Goal: Register for event/course

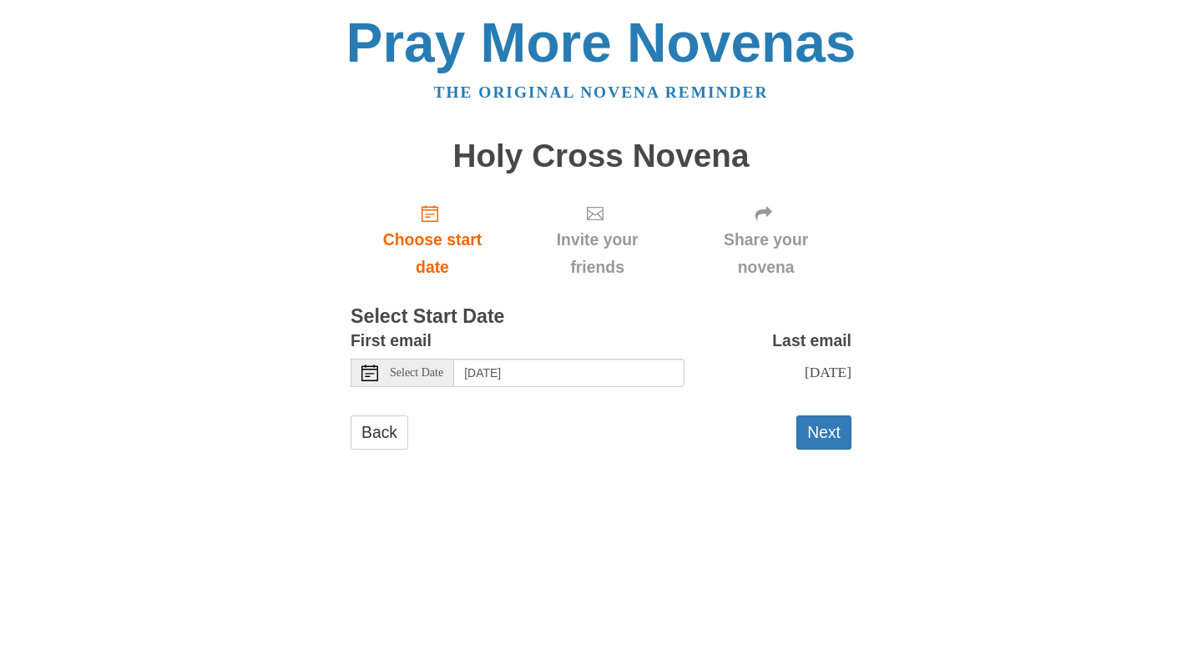
click at [363, 371] on icon at bounding box center [369, 373] width 17 height 17
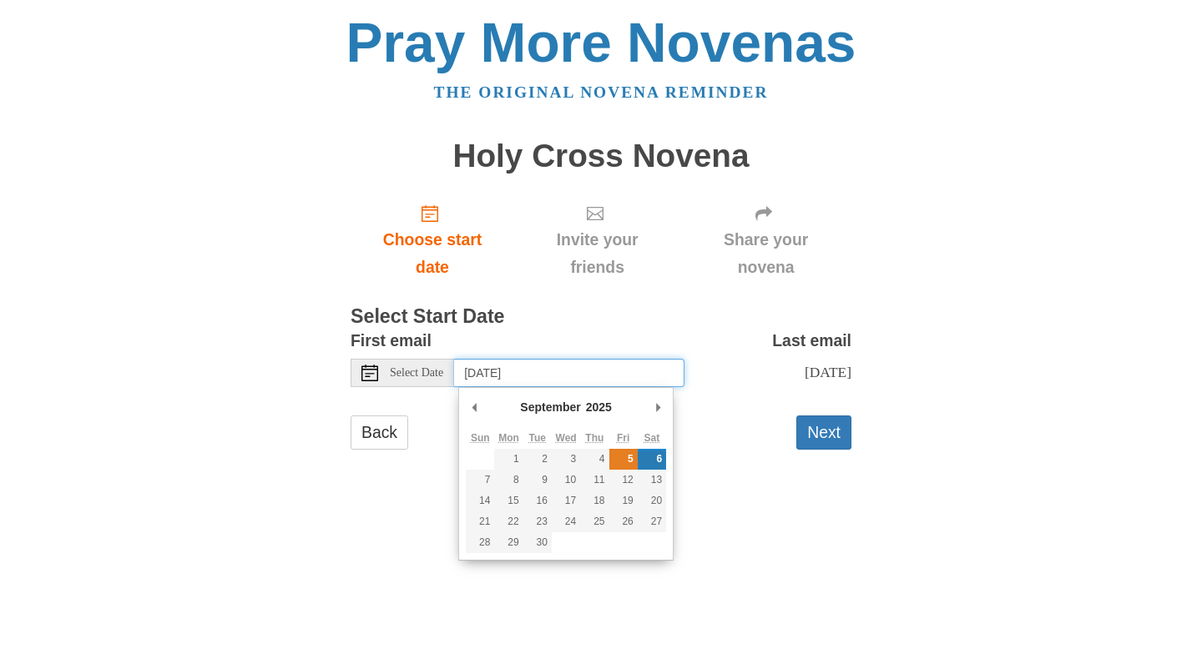
type input "Friday, September 5th"
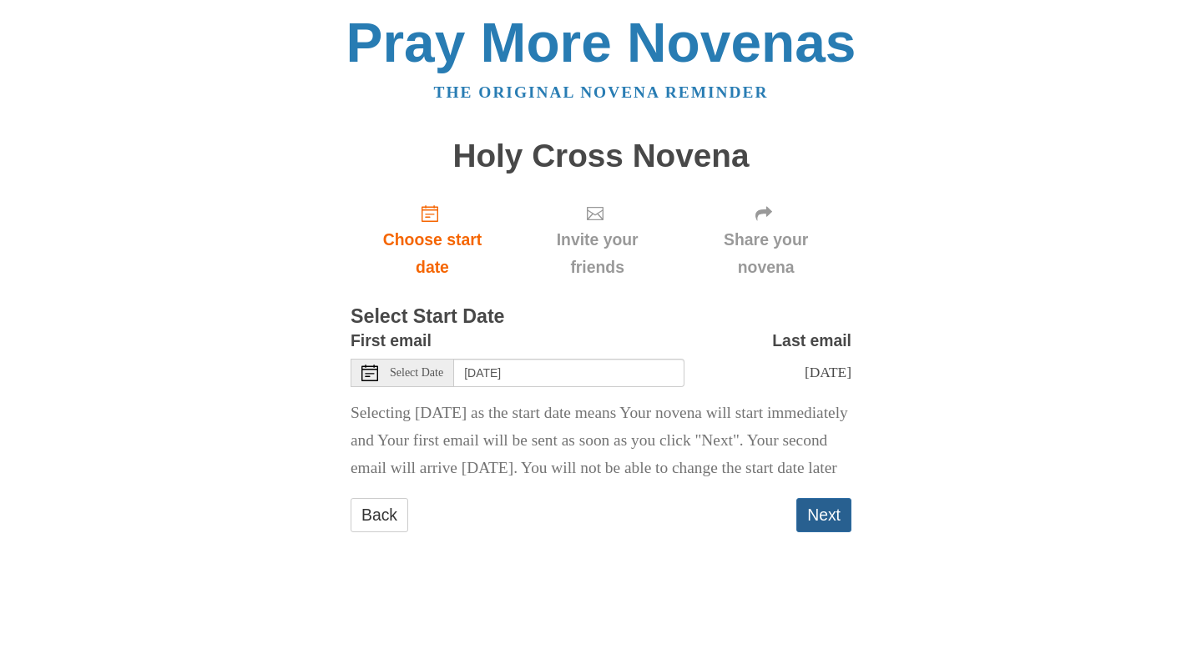
click at [824, 532] on button "Next" at bounding box center [823, 515] width 55 height 34
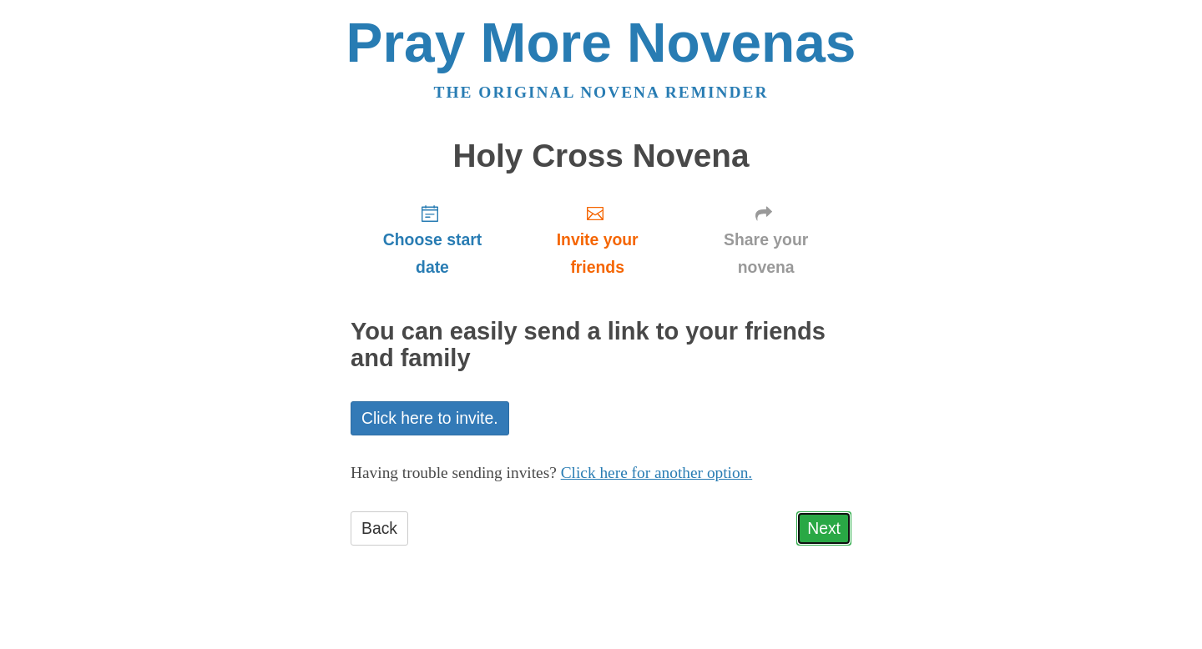
click at [823, 527] on link "Next" at bounding box center [823, 529] width 55 height 34
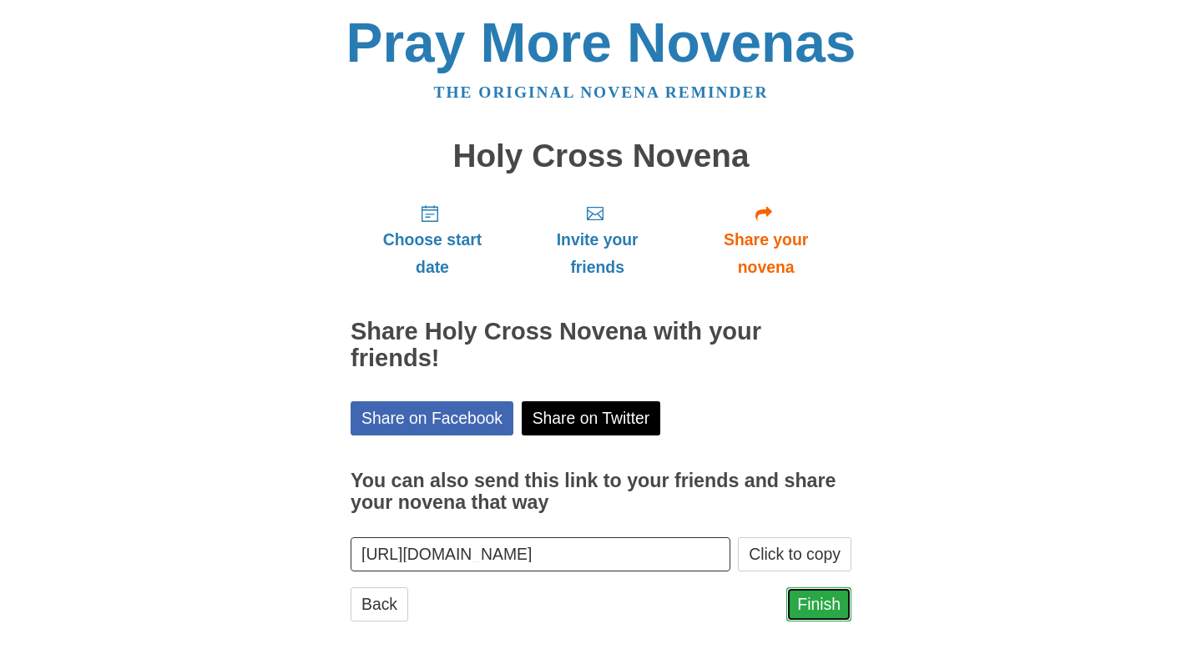
click at [825, 603] on link "Finish" at bounding box center [818, 605] width 65 height 34
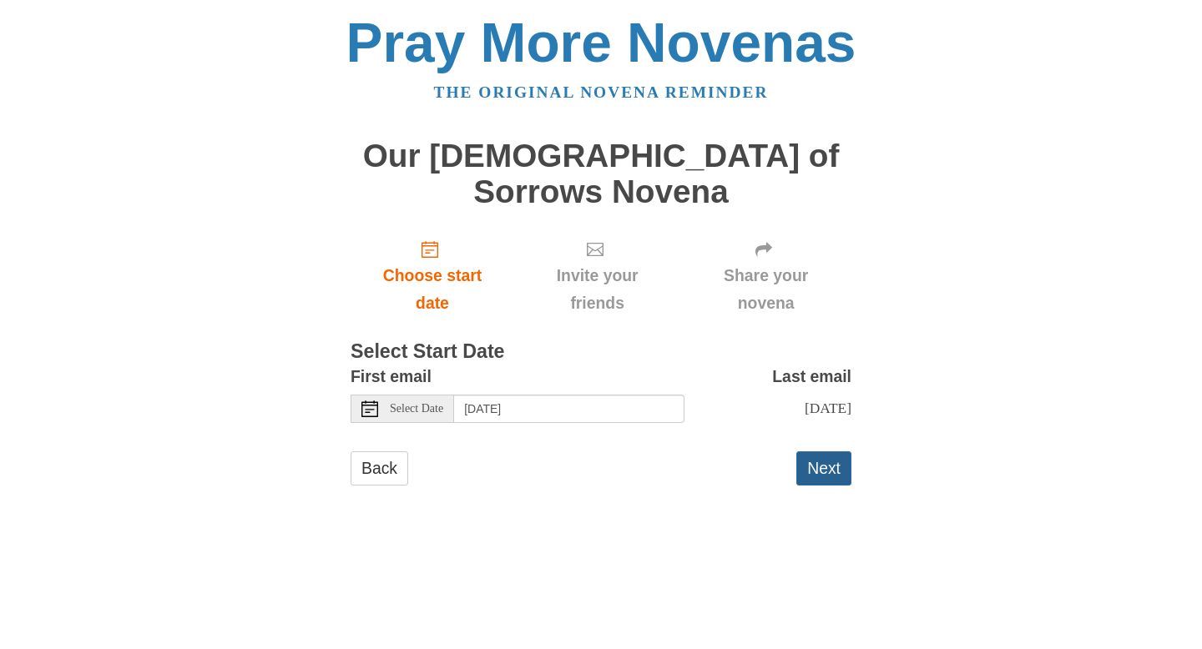
click at [816, 451] on button "Next" at bounding box center [823, 468] width 55 height 34
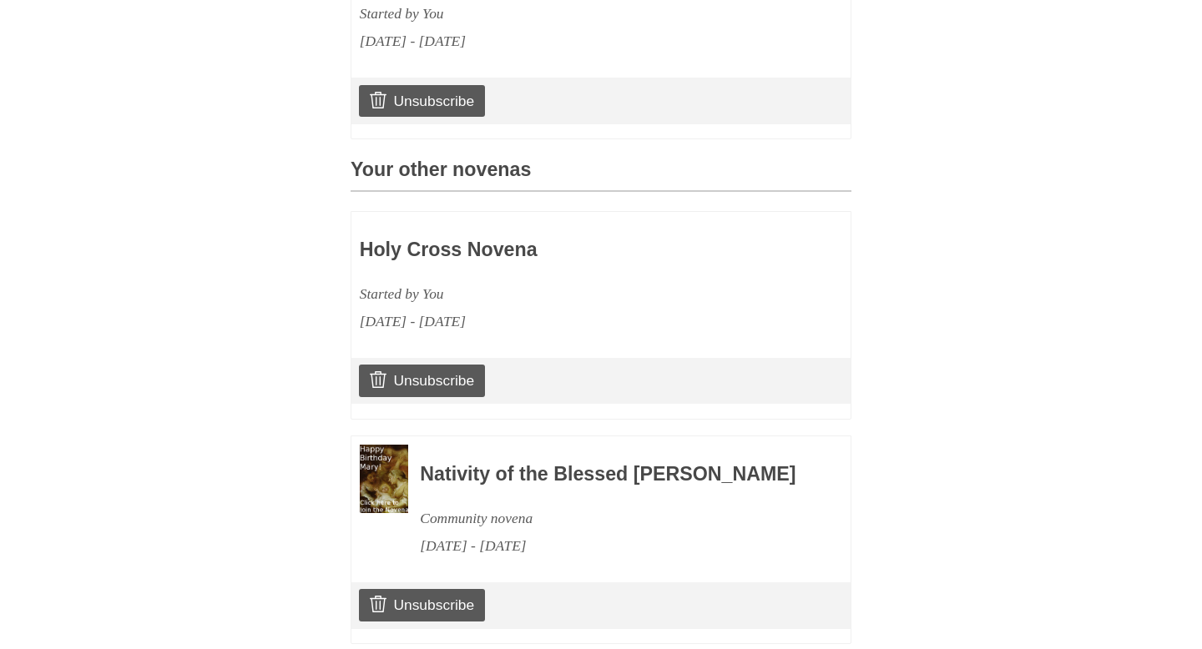
scroll to position [702, 0]
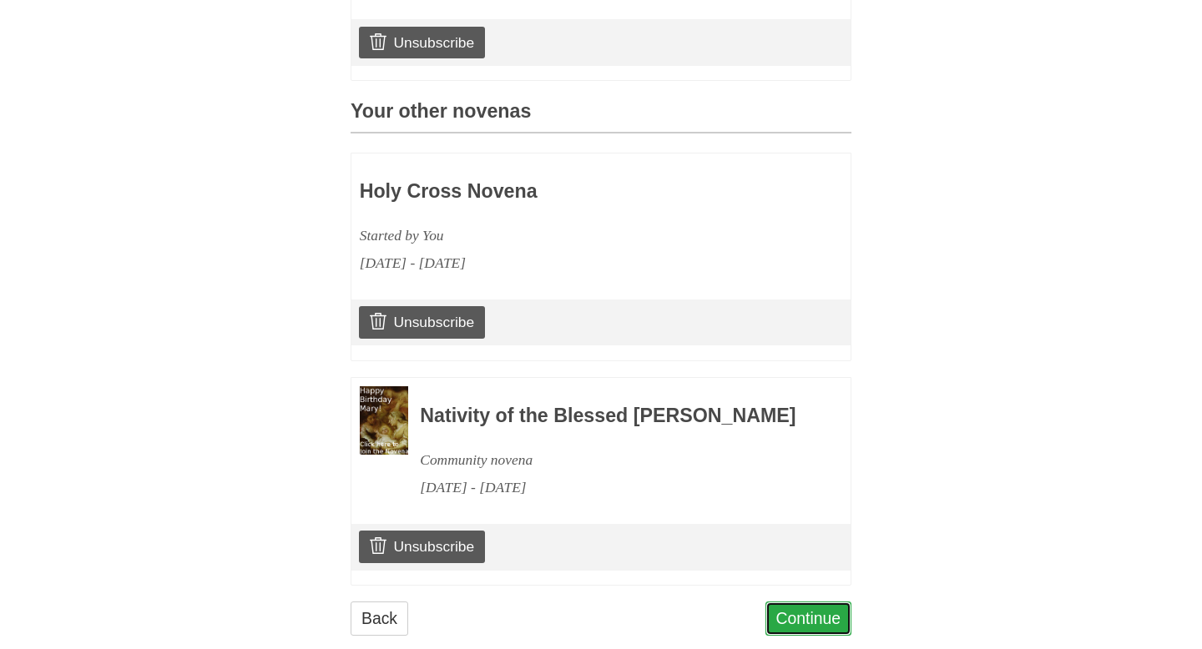
click at [815, 602] on link "Continue" at bounding box center [808, 619] width 87 height 34
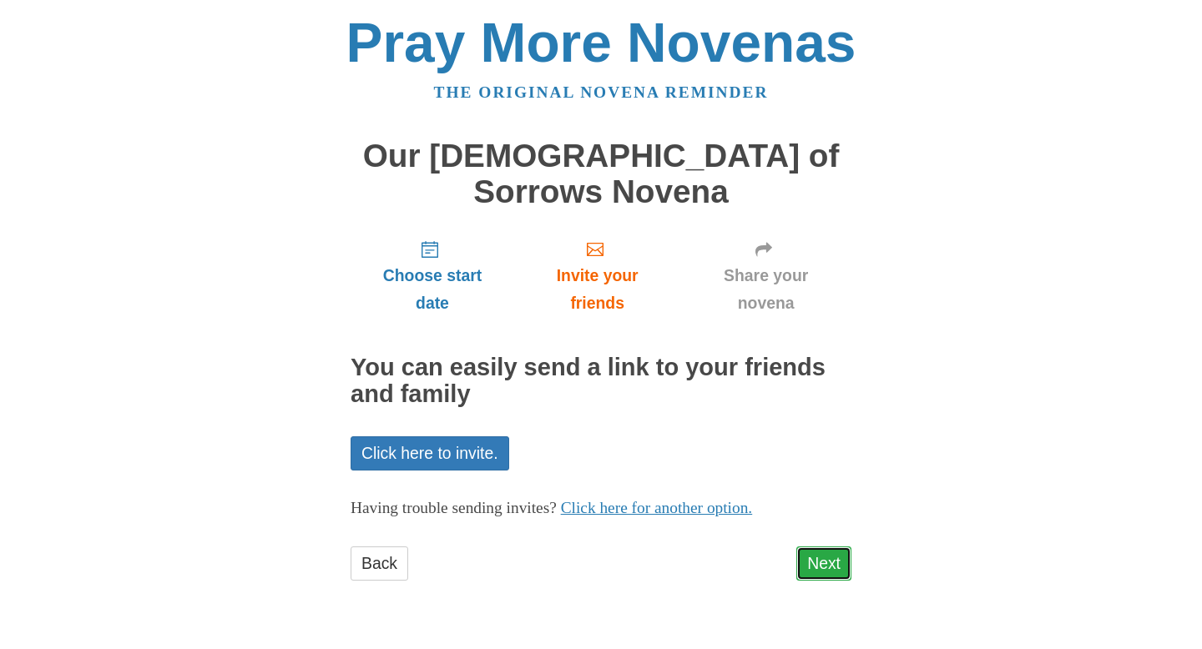
click at [832, 547] on link "Next" at bounding box center [823, 564] width 55 height 34
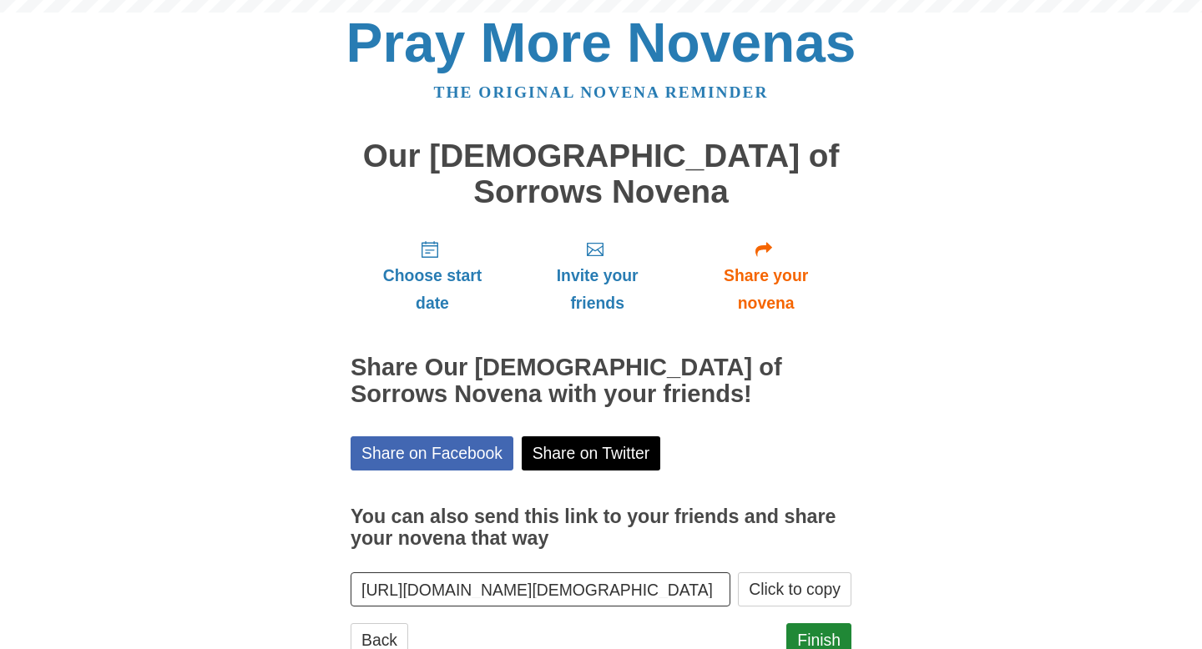
scroll to position [21, 0]
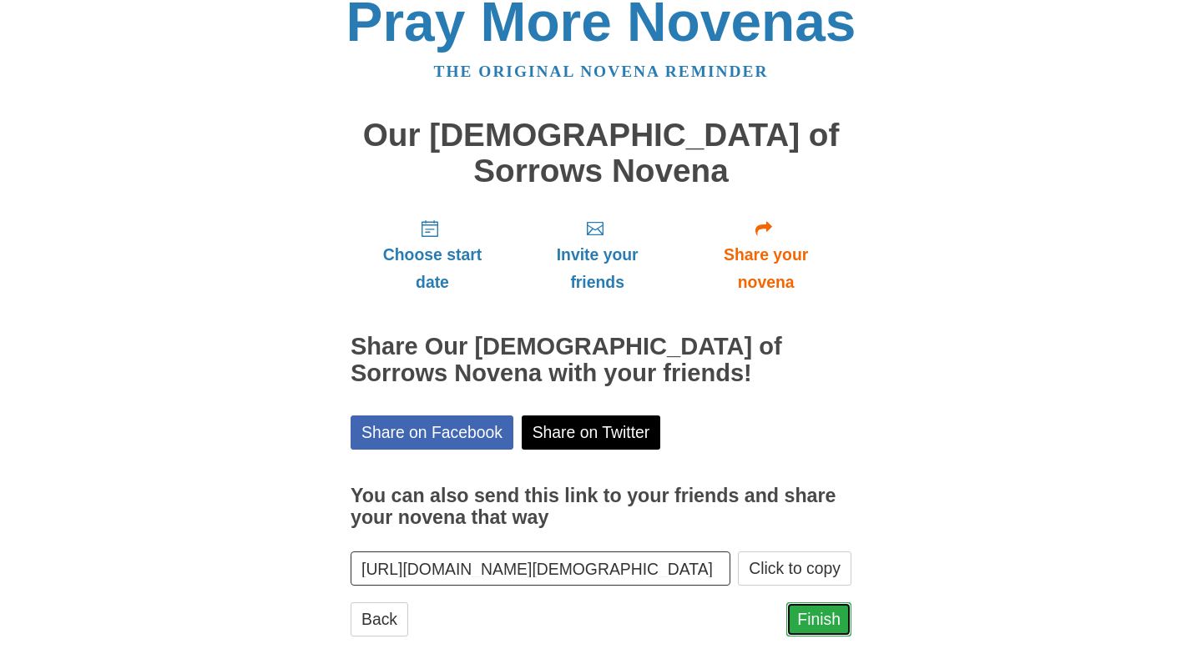
click at [820, 603] on link "Finish" at bounding box center [818, 620] width 65 height 34
